Goal: Task Accomplishment & Management: Complete application form

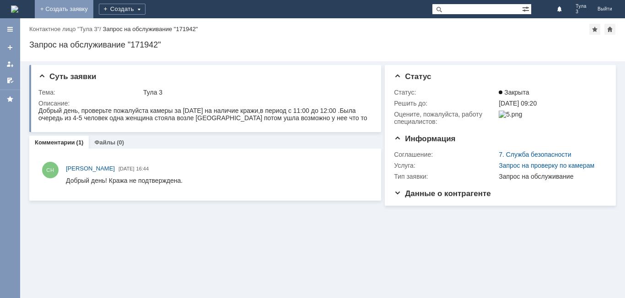
click at [93, 8] on link "+ Создать заявку" at bounding box center [64, 9] width 59 height 18
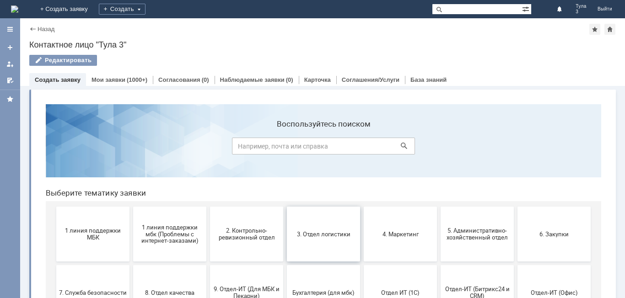
click at [313, 248] on button "3. Отдел логистики" at bounding box center [323, 234] width 73 height 55
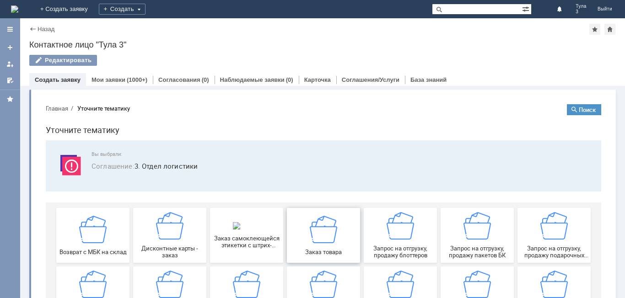
scroll to position [46, 0]
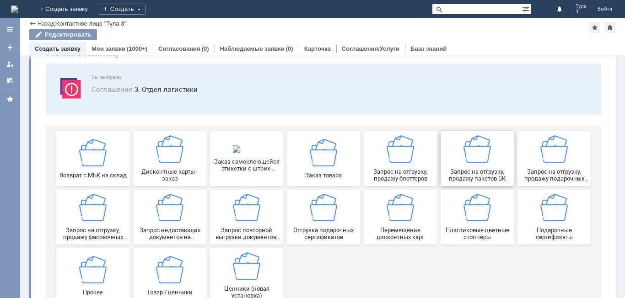
click at [470, 161] on img at bounding box center [477, 148] width 27 height 27
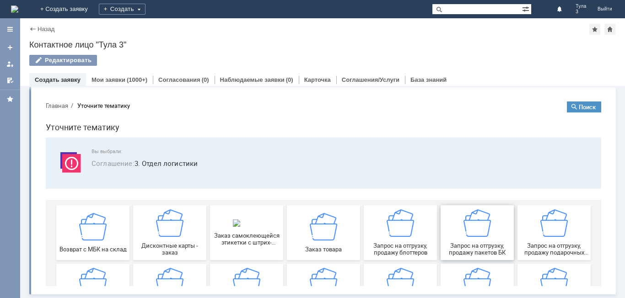
scroll to position [0, 0]
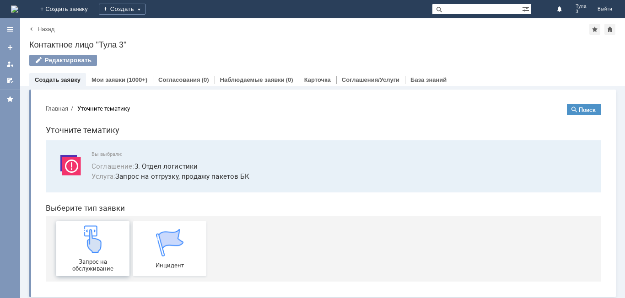
click at [97, 255] on div "Запрос на обслуживание" at bounding box center [93, 249] width 68 height 47
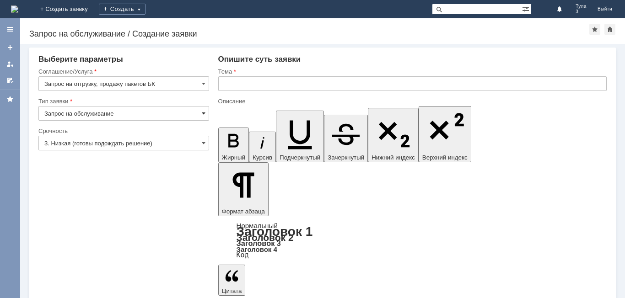
click at [203, 113] on span at bounding box center [204, 113] width 4 height 7
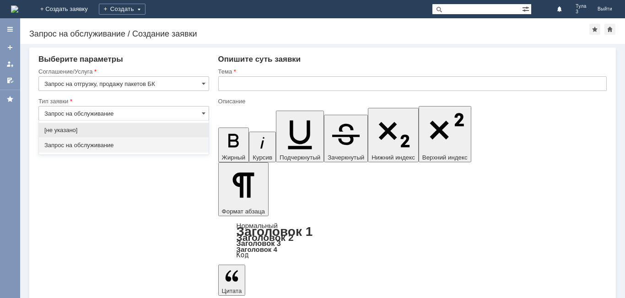
click at [229, 84] on input "text" at bounding box center [412, 83] width 389 height 15
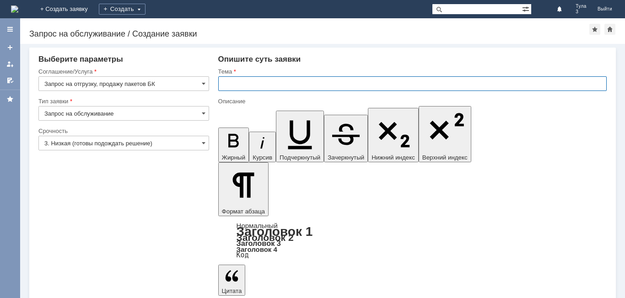
type input "Запрос на обслуживание"
type input "Заказ пакетов БК"
